Goal: Task Accomplishment & Management: Use online tool/utility

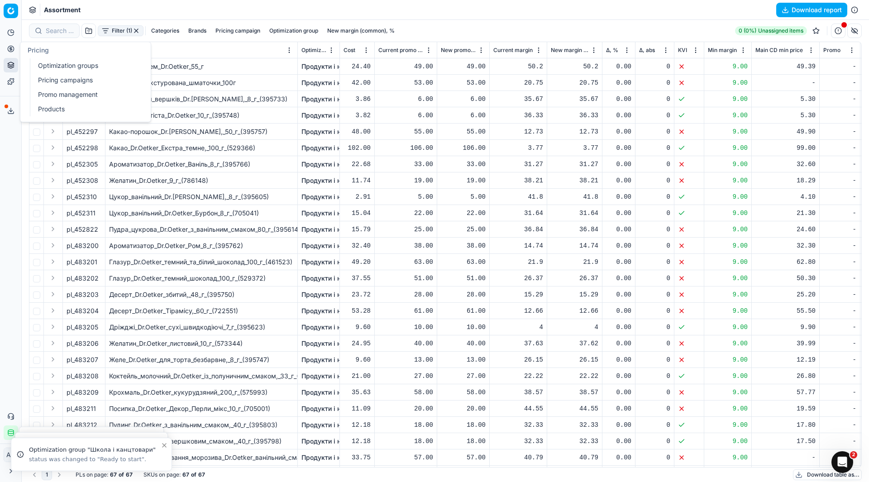
click at [44, 71] on link "Optimization groups" at bounding box center [86, 65] width 105 height 13
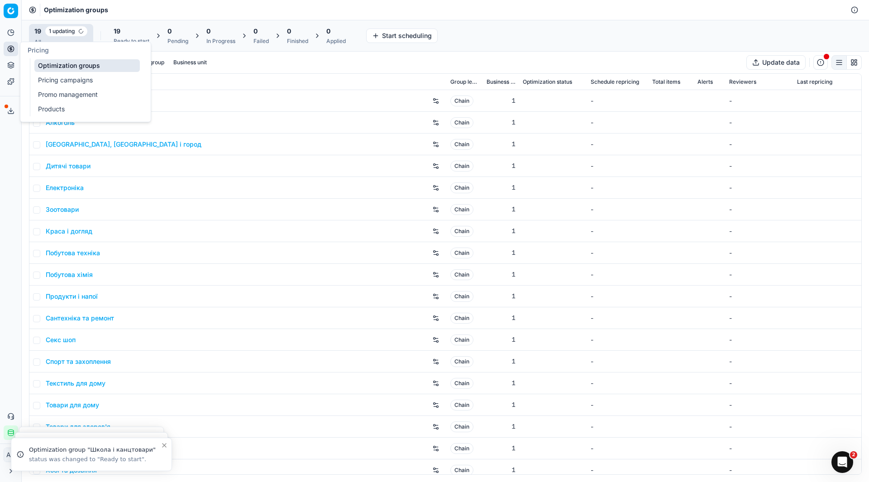
click at [13, 157] on div "Analytics Pricing Product portfolio Templates Export service 12 Contact support…" at bounding box center [10, 233] width 21 height 422
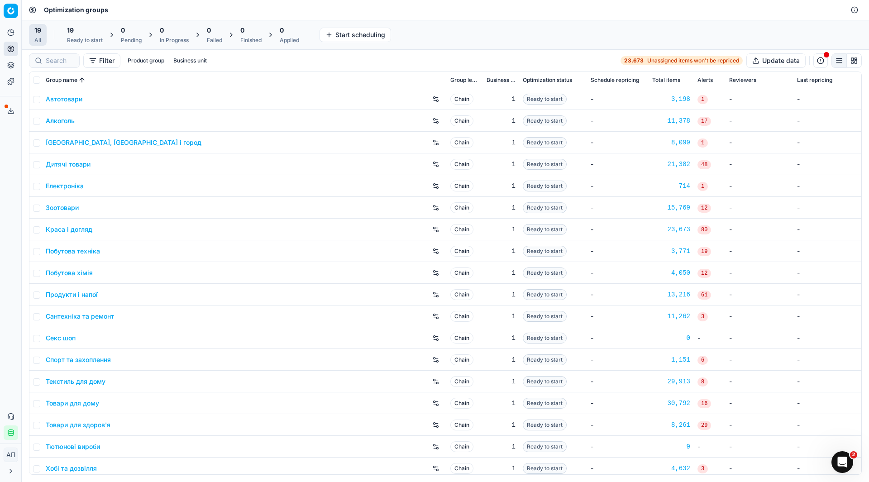
click at [0, 246] on div "Analytics Pricing Product portfolio Templates Export service 12 Contact support…" at bounding box center [10, 233] width 21 height 422
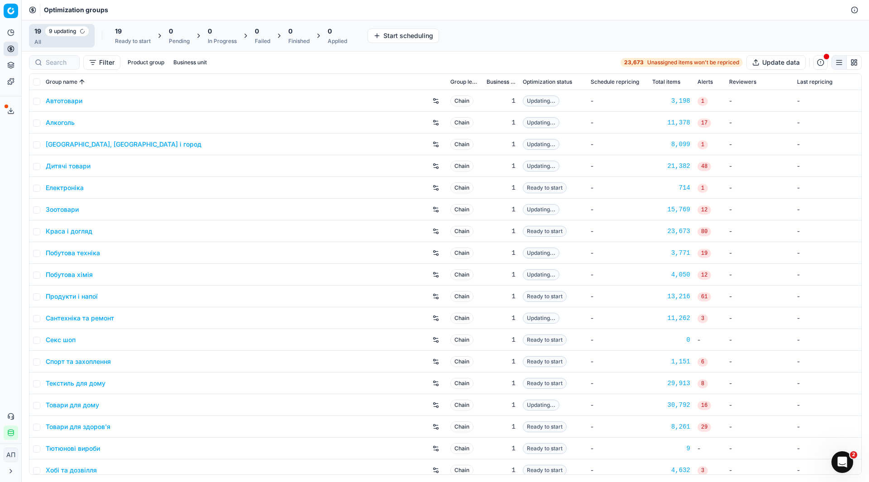
scroll to position [29, 0]
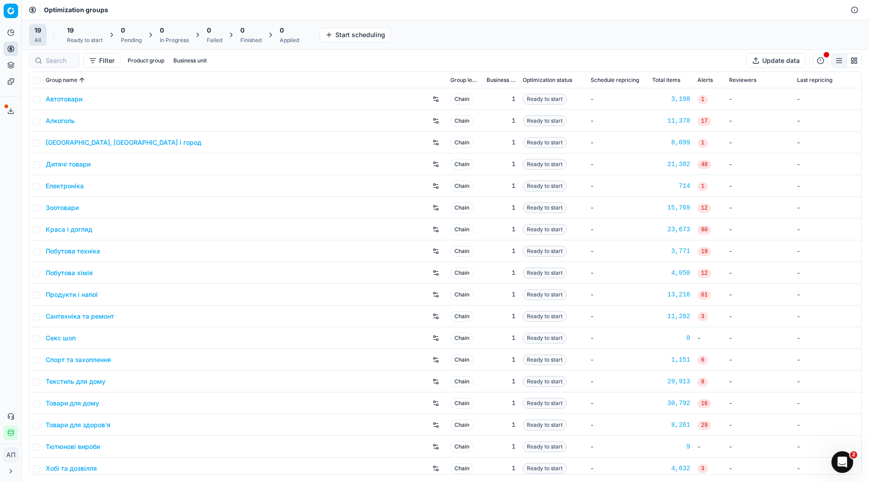
scroll to position [27, 0]
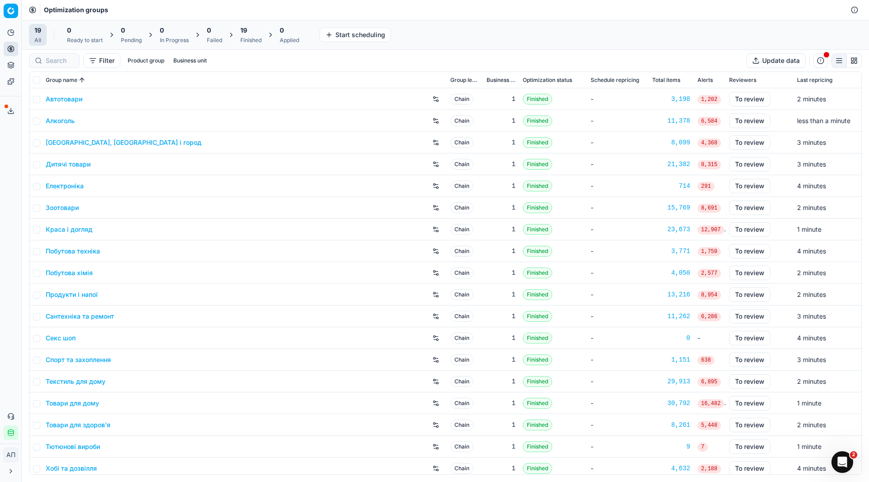
click at [89, 465] on link "Хобі та дозвілля" at bounding box center [71, 468] width 51 height 9
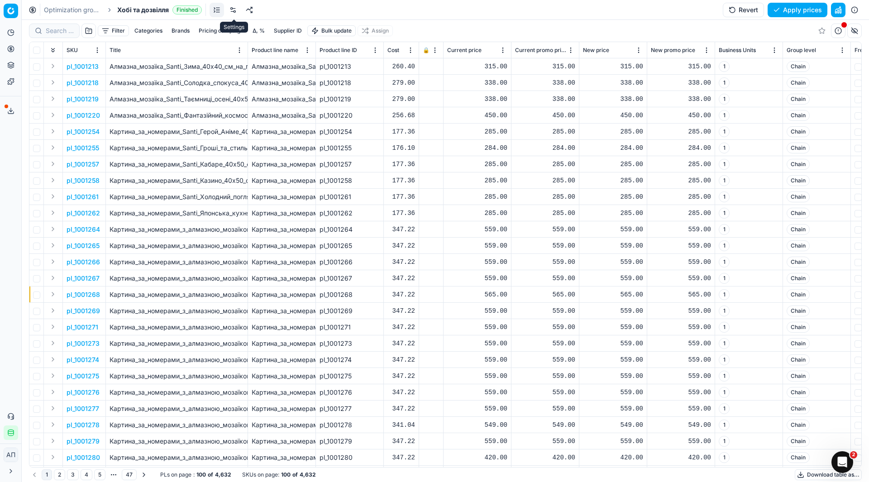
click at [233, 11] on link at bounding box center [233, 10] width 14 height 14
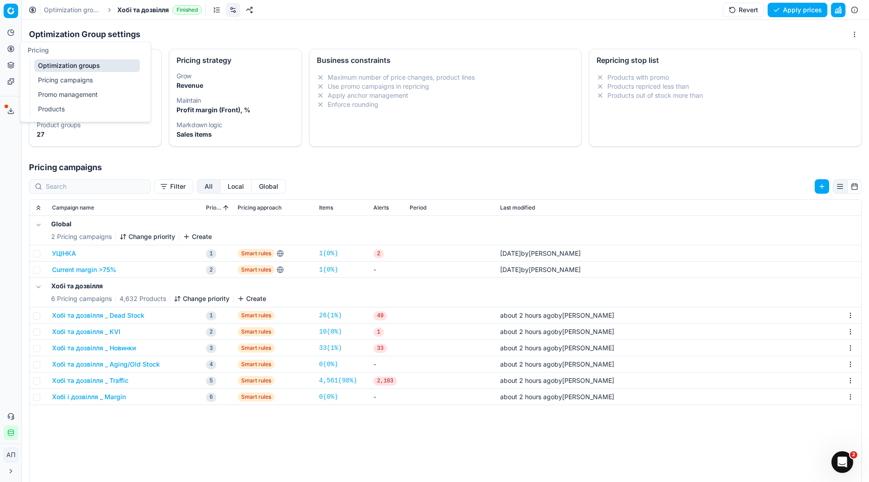
click at [53, 77] on link "Pricing campaigns" at bounding box center [86, 80] width 105 height 13
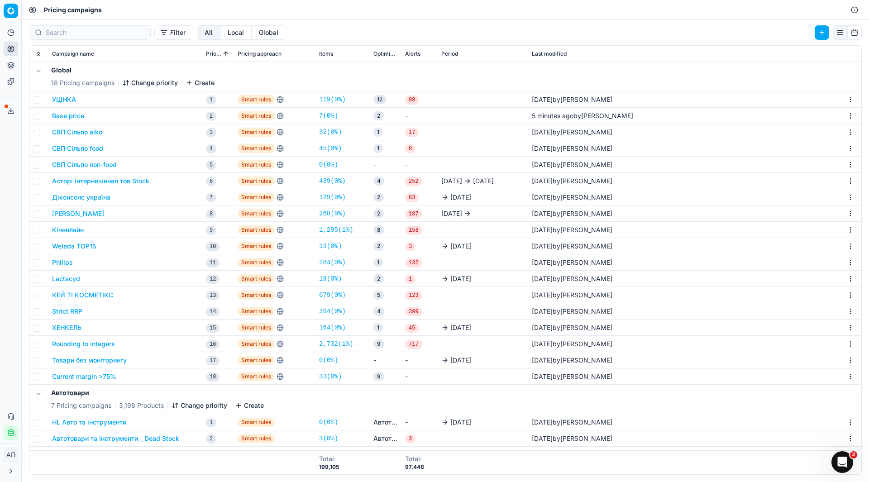
click at [329, 377] on link "33 ( 0% )" at bounding box center [330, 376] width 23 height 9
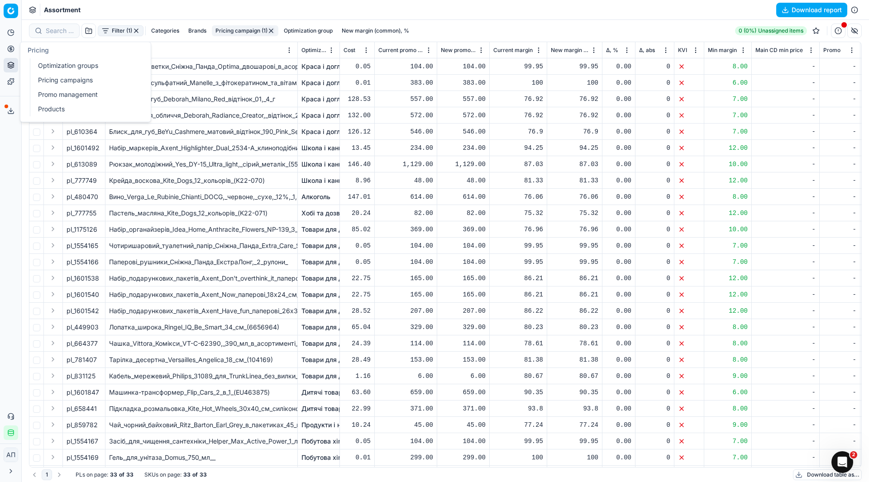
click at [46, 62] on link "Optimization groups" at bounding box center [86, 65] width 105 height 13
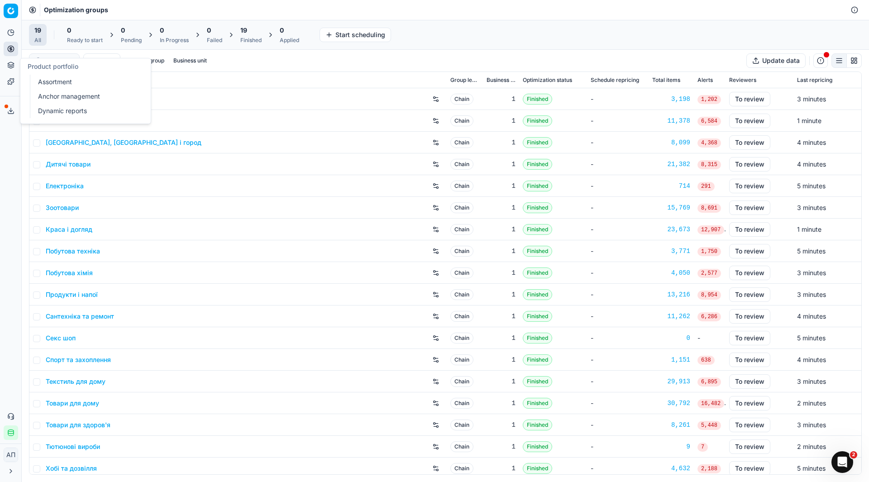
click at [42, 81] on link "Assortment" at bounding box center [86, 82] width 105 height 13
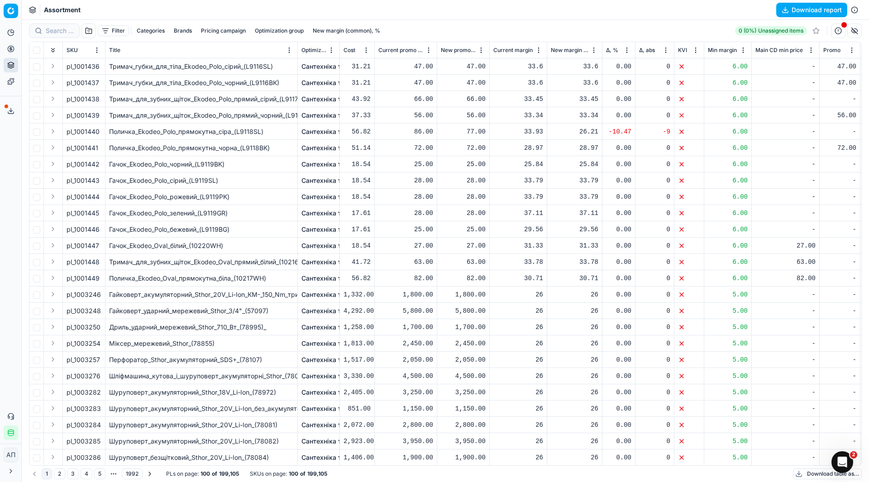
click at [7, 148] on div "Analytics Pricing Product portfolio Templates Export service 12 Contact support…" at bounding box center [10, 233] width 21 height 422
click at [781, 10] on button "Download report" at bounding box center [811, 10] width 71 height 14
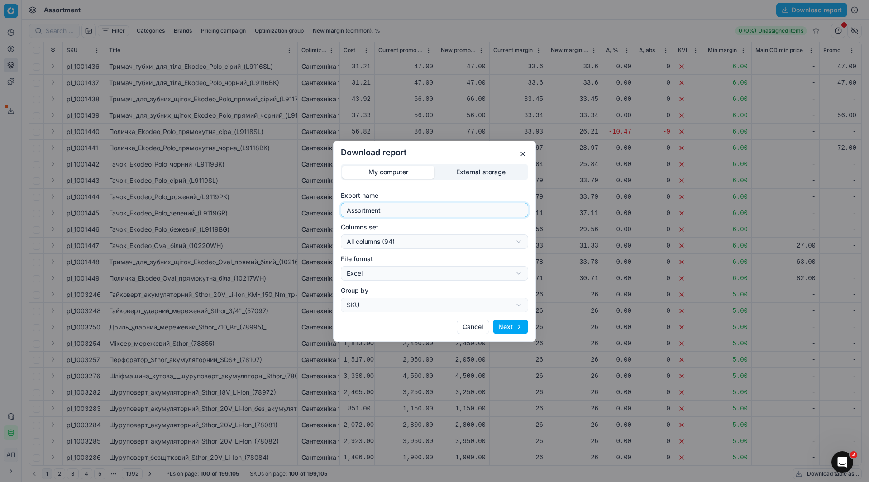
click at [454, 206] on input "Assortment" at bounding box center [434, 210] width 179 height 14
type input "Assortment [DATE]"
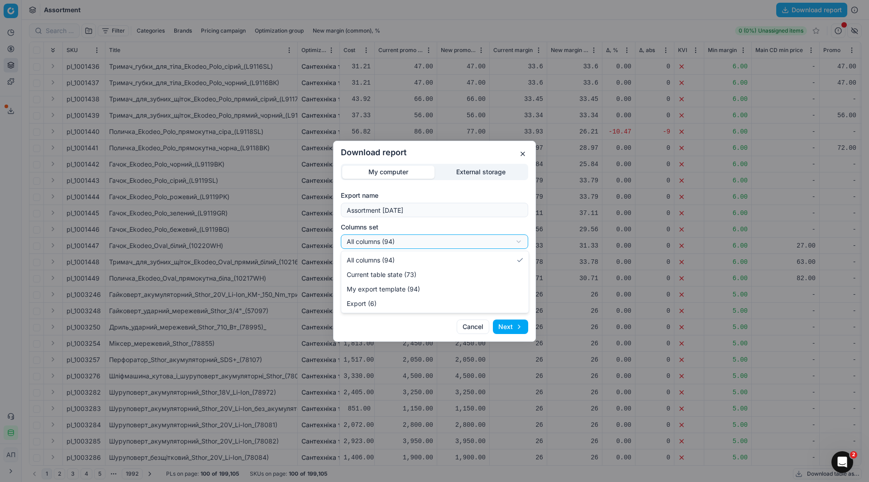
click at [452, 240] on div "Download report My computer External storage Export name Assortment [DATE] Colu…" at bounding box center [434, 241] width 869 height 482
select select "table"
click at [520, 328] on button "Next" at bounding box center [510, 326] width 35 height 14
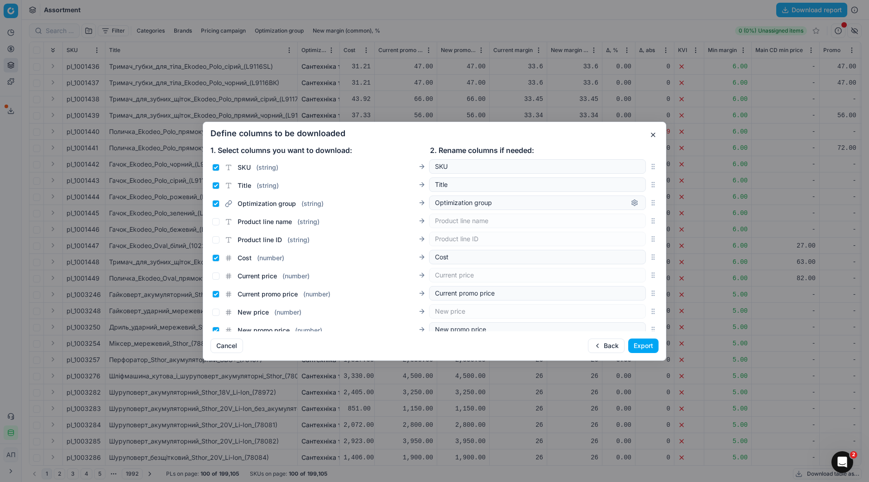
click at [646, 347] on button "Export" at bounding box center [643, 345] width 30 height 14
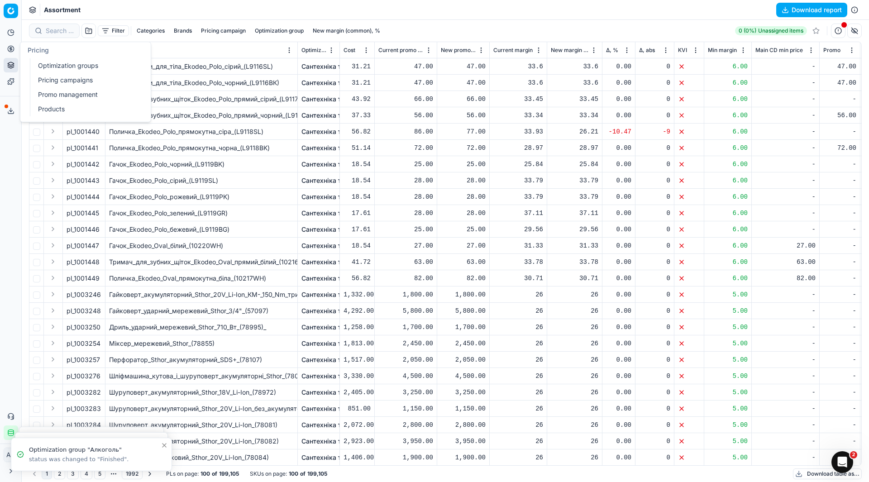
click at [50, 74] on link "Pricing campaigns" at bounding box center [86, 80] width 105 height 13
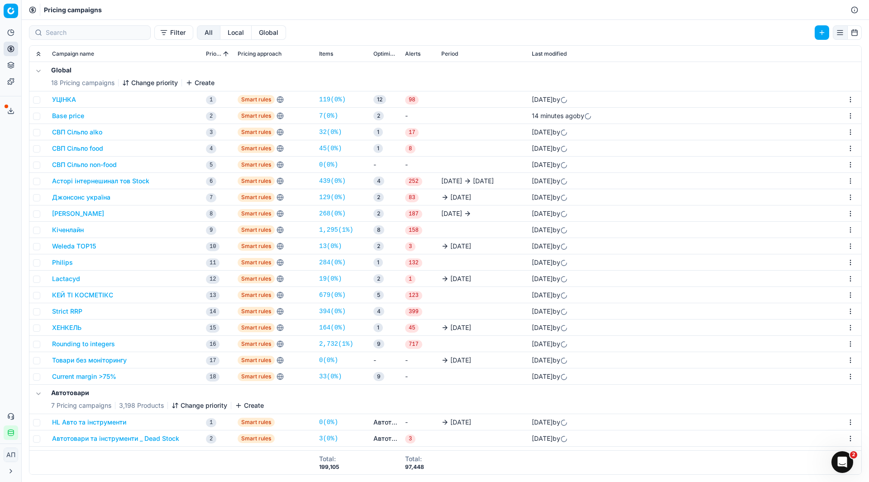
click at [108, 177] on button "Асторі інтернешинал тов Stock" at bounding box center [100, 180] width 97 height 9
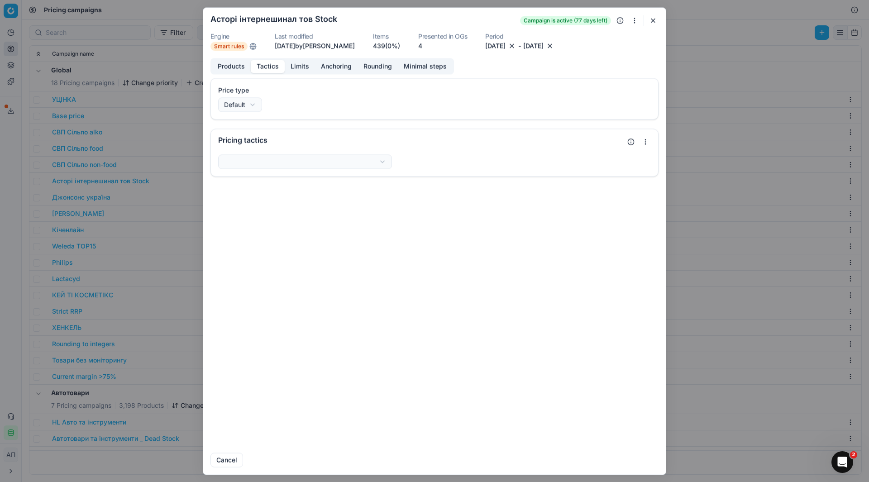
click at [271, 67] on button "Tactics" at bounding box center [268, 66] width 34 height 13
click at [654, 22] on button "button" at bounding box center [652, 20] width 11 height 11
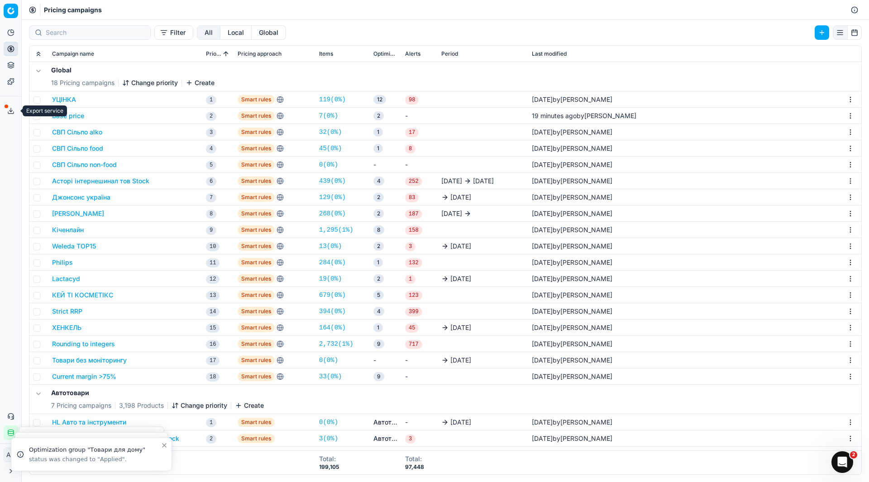
click at [8, 111] on icon at bounding box center [10, 110] width 7 height 7
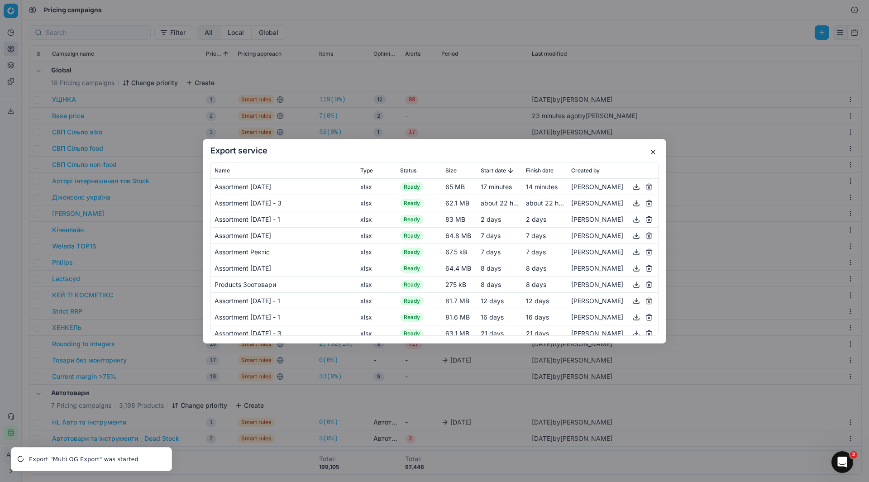
click at [631, 188] on button "button" at bounding box center [636, 186] width 11 height 11
click at [652, 152] on button "button" at bounding box center [652, 152] width 11 height 11
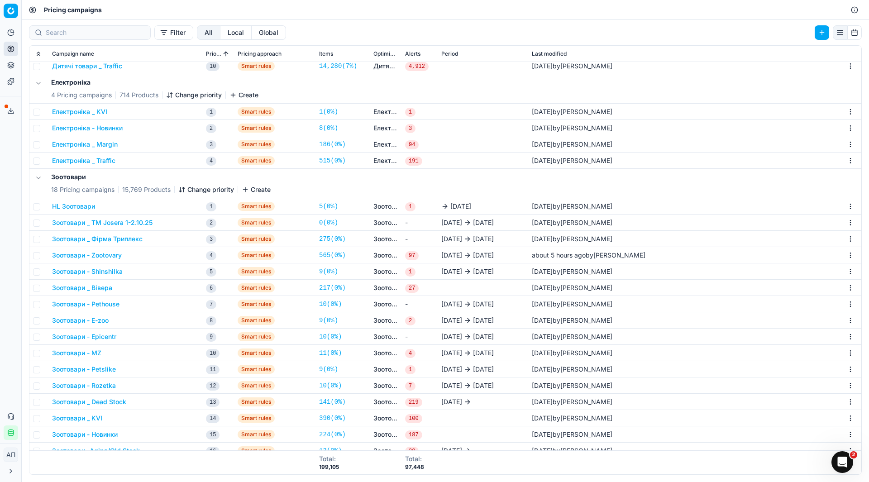
scroll to position [1047, 0]
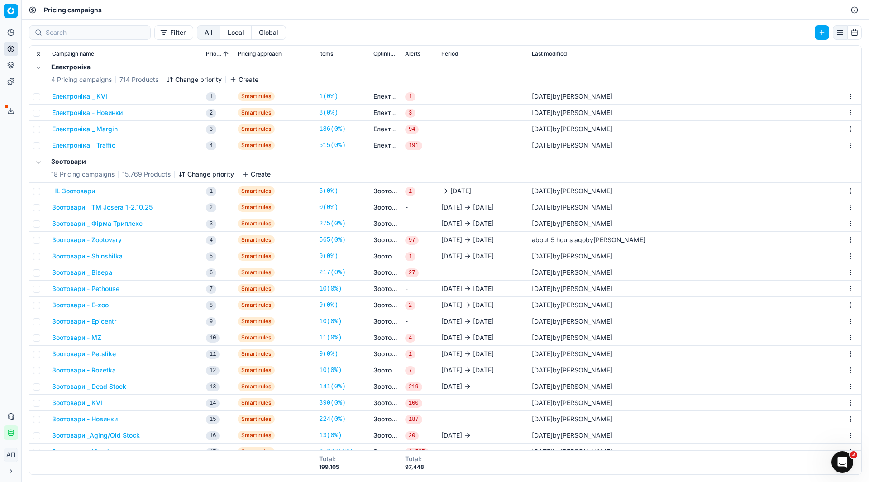
click at [98, 271] on button "Зоотовари _ Вівера" at bounding box center [82, 272] width 60 height 9
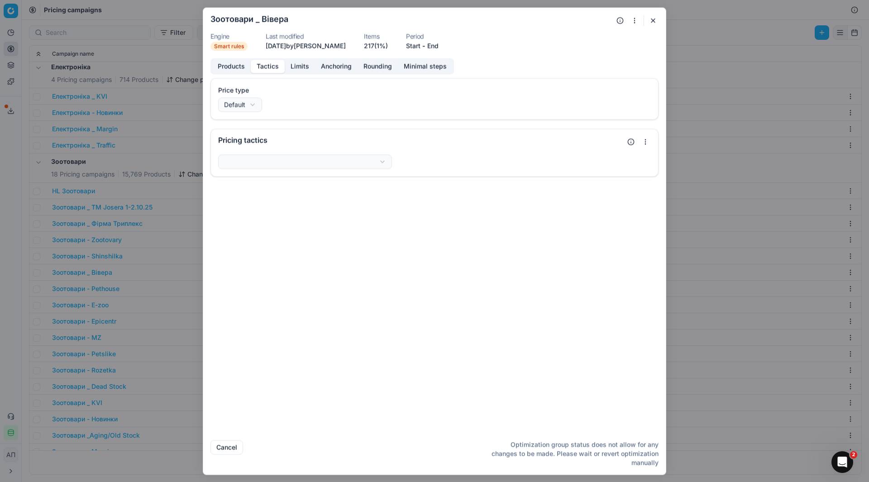
click at [265, 69] on button "Tactics" at bounding box center [268, 66] width 34 height 13
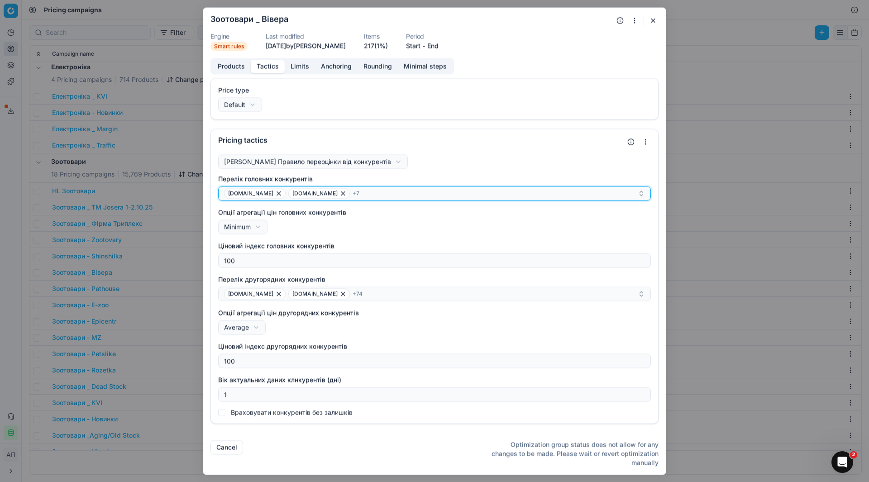
click at [374, 195] on div "[DOMAIN_NAME] [DOMAIN_NAME] + 7" at bounding box center [431, 193] width 414 height 11
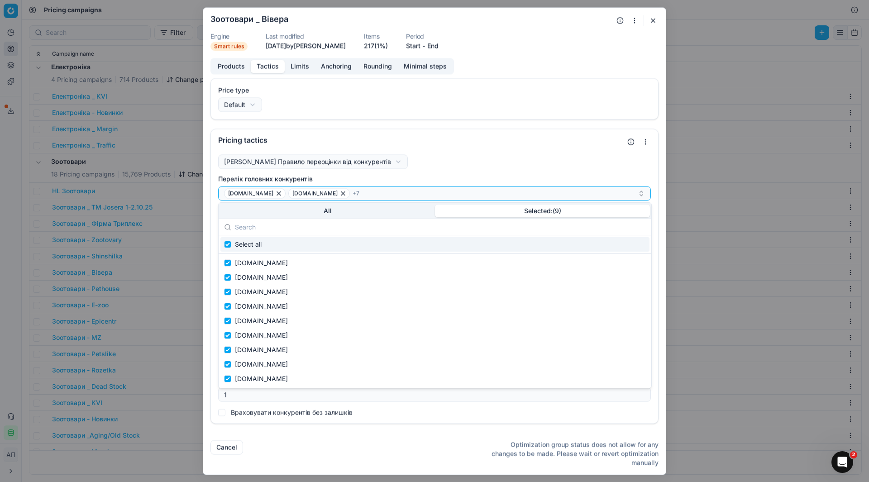
click at [538, 211] on button "Selected: ( 9 )" at bounding box center [542, 211] width 215 height 13
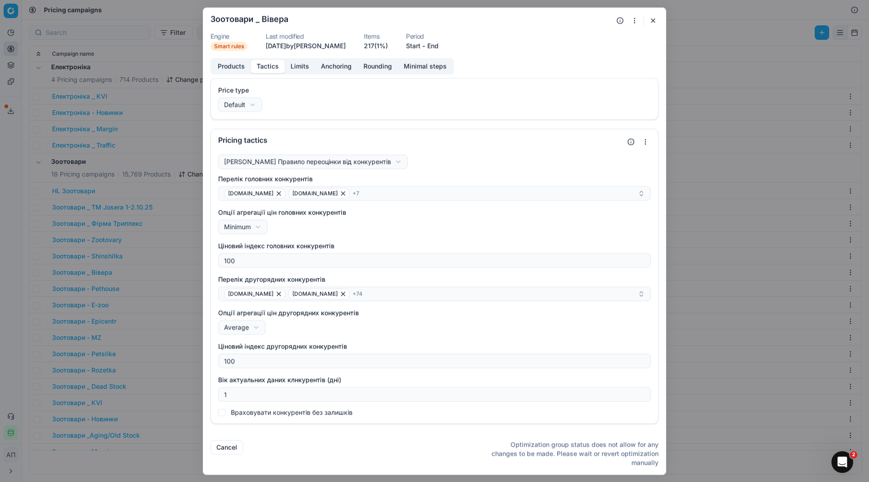
click at [577, 96] on div "Price type Default Default Regular price Promo price" at bounding box center [434, 99] width 433 height 26
click at [653, 22] on button "button" at bounding box center [652, 20] width 11 height 11
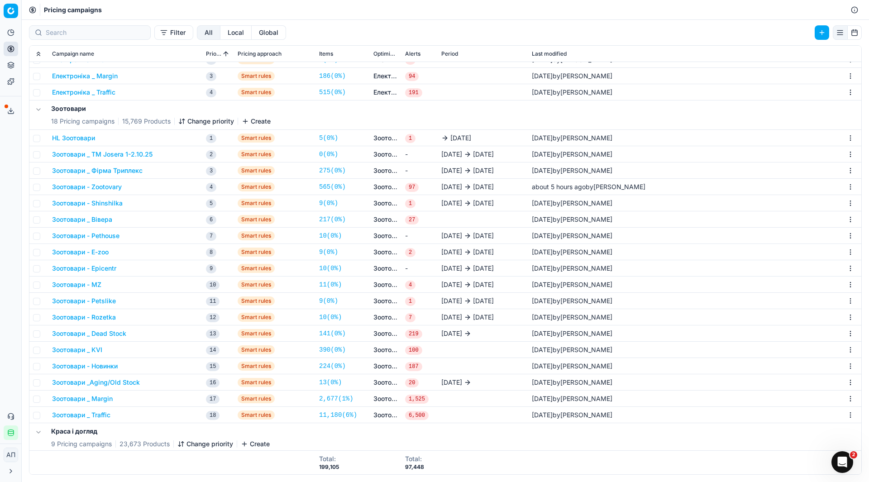
scroll to position [1097, 0]
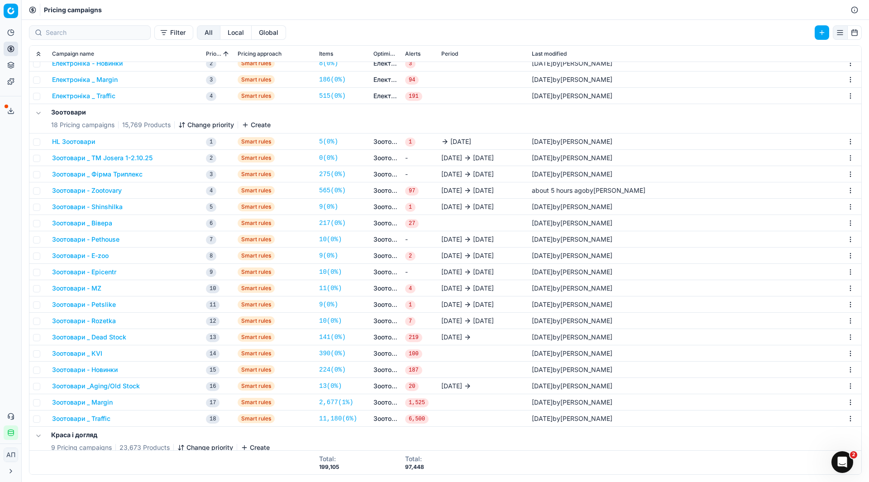
click at [91, 224] on button "Зоотовари _ Вівера" at bounding box center [82, 223] width 60 height 9
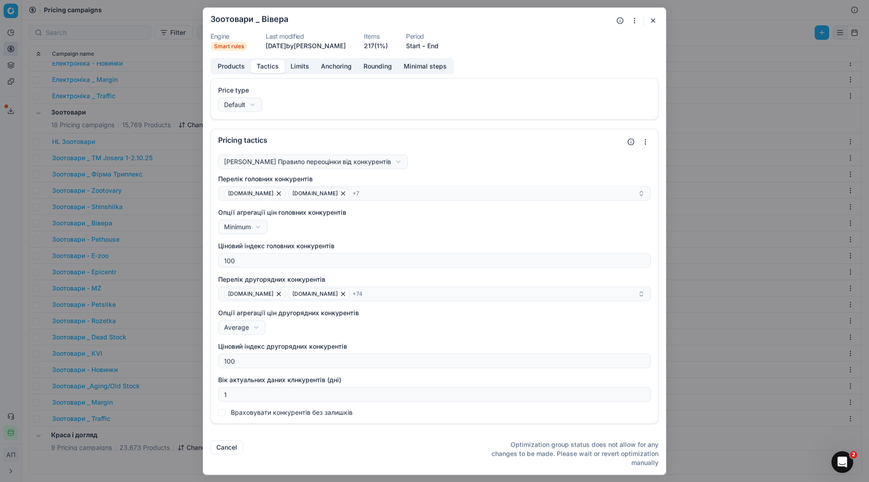
click at [272, 61] on button "Tactics" at bounding box center [268, 66] width 34 height 13
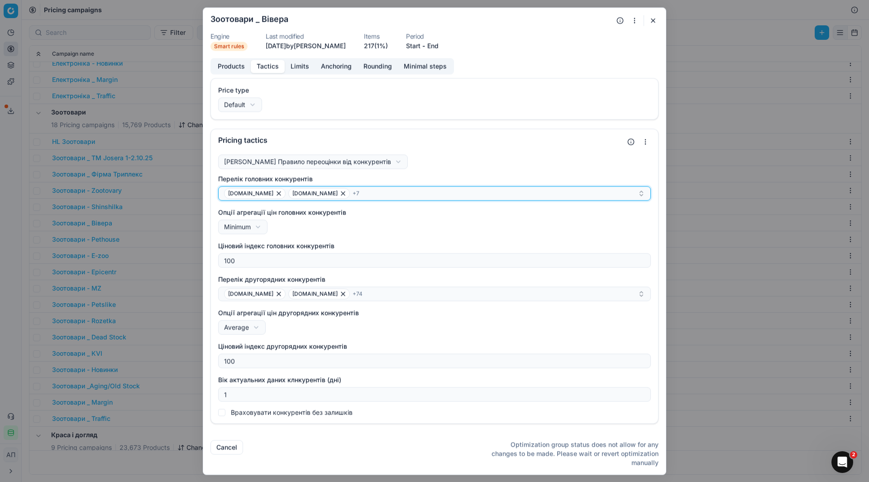
click at [378, 196] on div "[DOMAIN_NAME] [DOMAIN_NAME] + 7" at bounding box center [431, 193] width 414 height 11
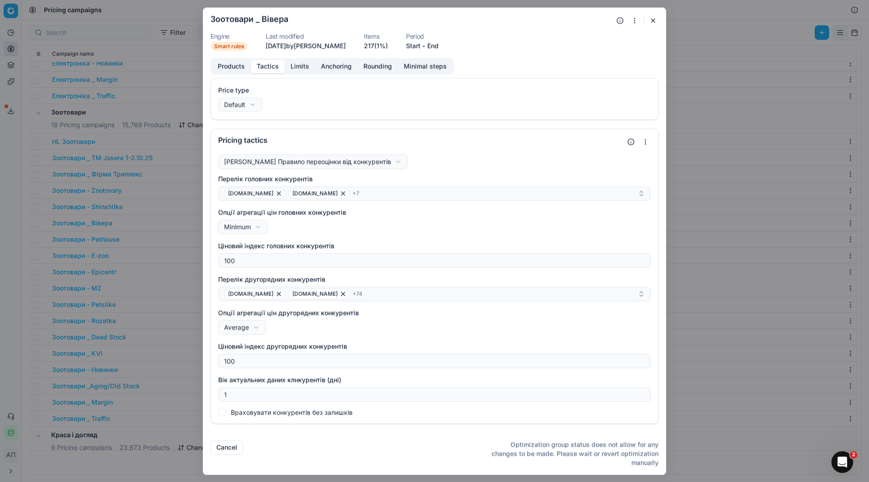
click at [651, 22] on button "button" at bounding box center [652, 20] width 11 height 11
